Goal: Information Seeking & Learning: Learn about a topic

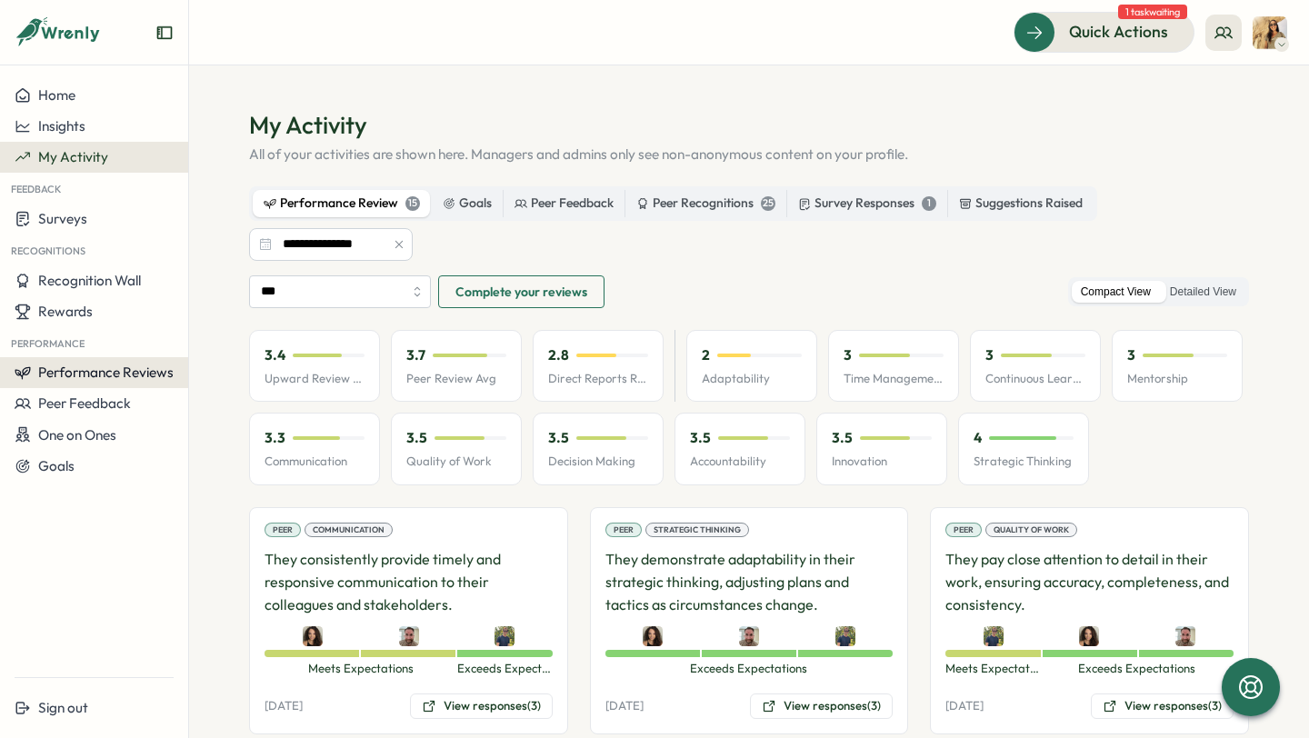
click at [102, 368] on span "Performance Reviews" at bounding box center [105, 372] width 135 height 17
click at [221, 383] on div "Insights" at bounding box center [218, 390] width 51 height 20
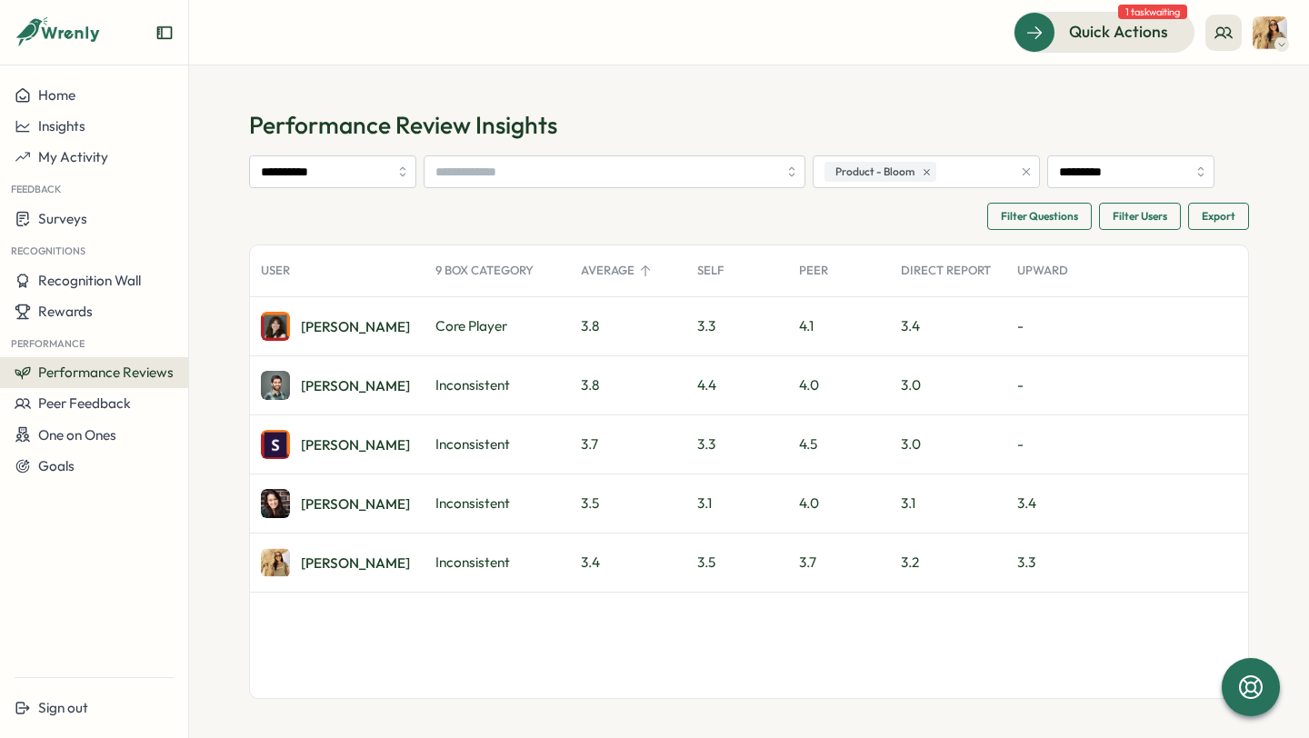
click at [397, 325] on div "Isabelle H." at bounding box center [337, 326] width 175 height 58
click at [338, 320] on div "Isabelle H." at bounding box center [355, 327] width 109 height 14
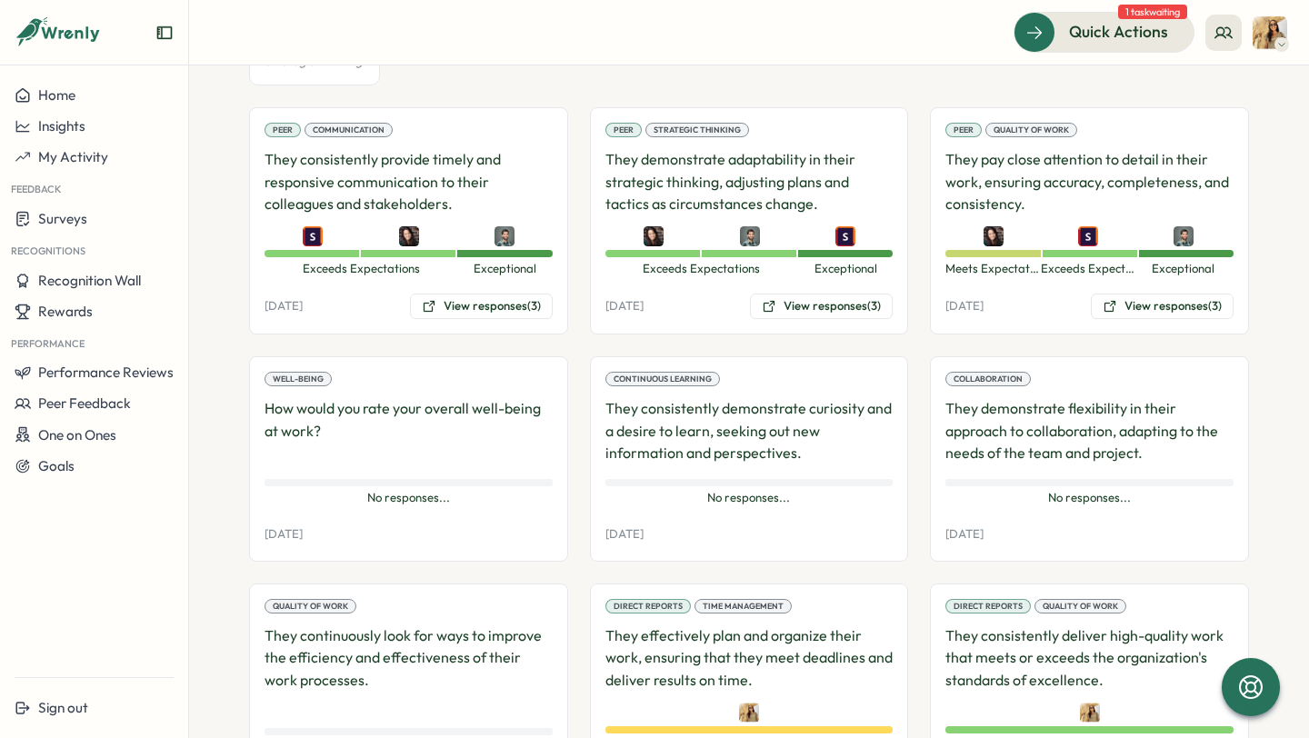
scroll to position [1086, 0]
